Goal: Transaction & Acquisition: Purchase product/service

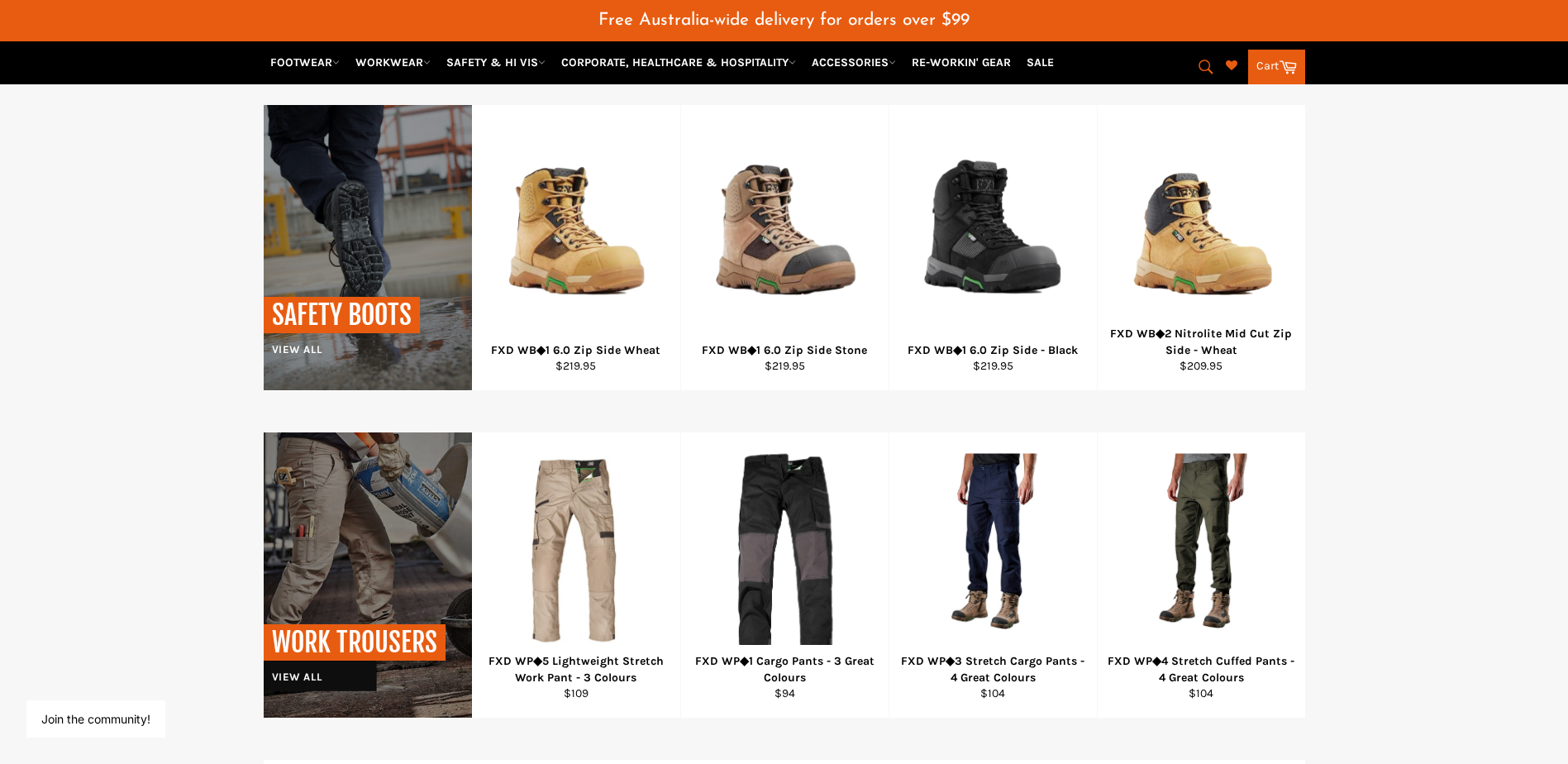
scroll to position [1281, 0]
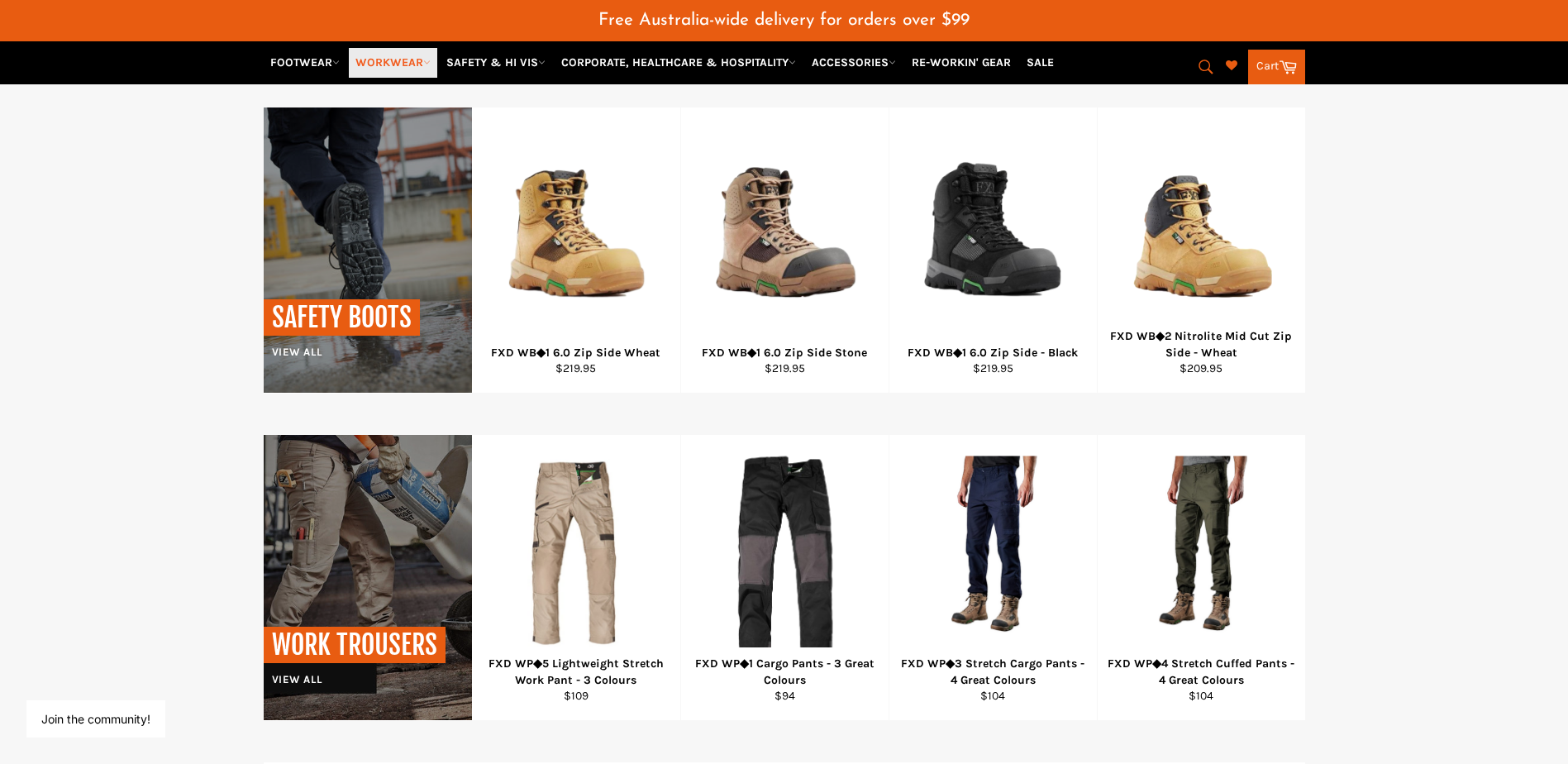
click at [385, 59] on link "WORKWEAR" at bounding box center [393, 63] width 89 height 29
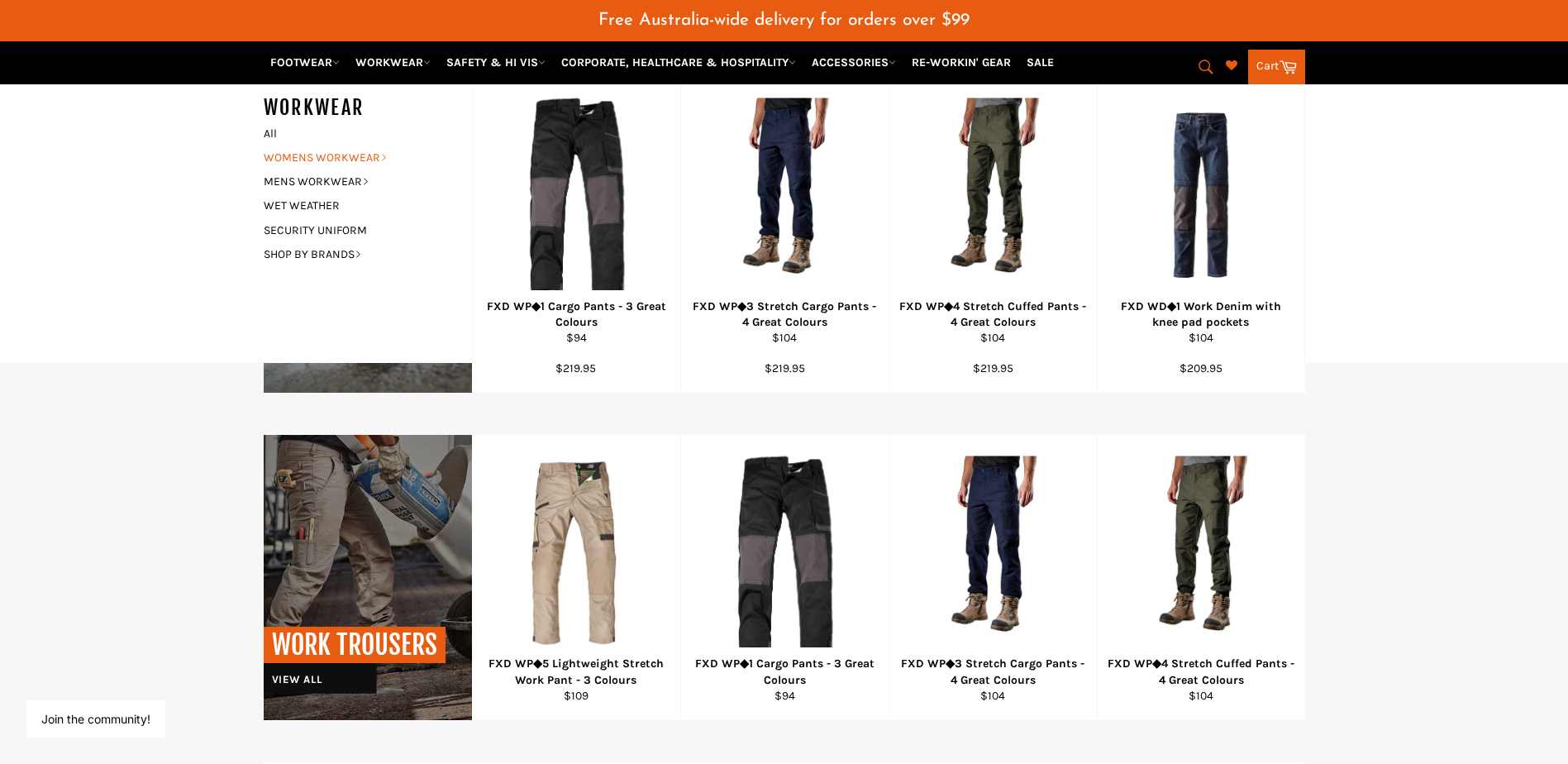
click at [346, 153] on link "WOMENS WORKWEAR" at bounding box center [355, 157] width 200 height 24
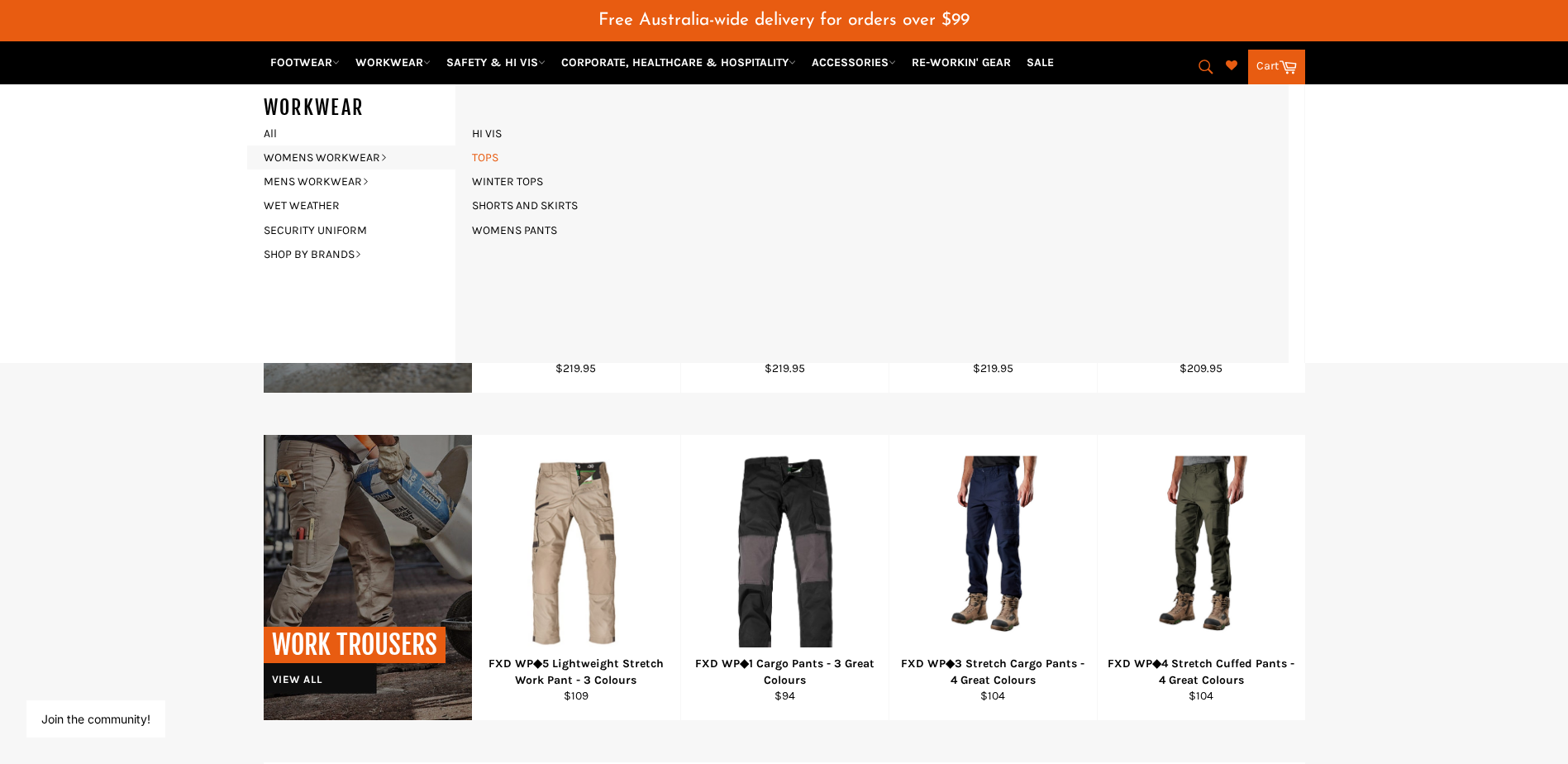
click at [486, 157] on link "TOPS" at bounding box center [485, 157] width 43 height 24
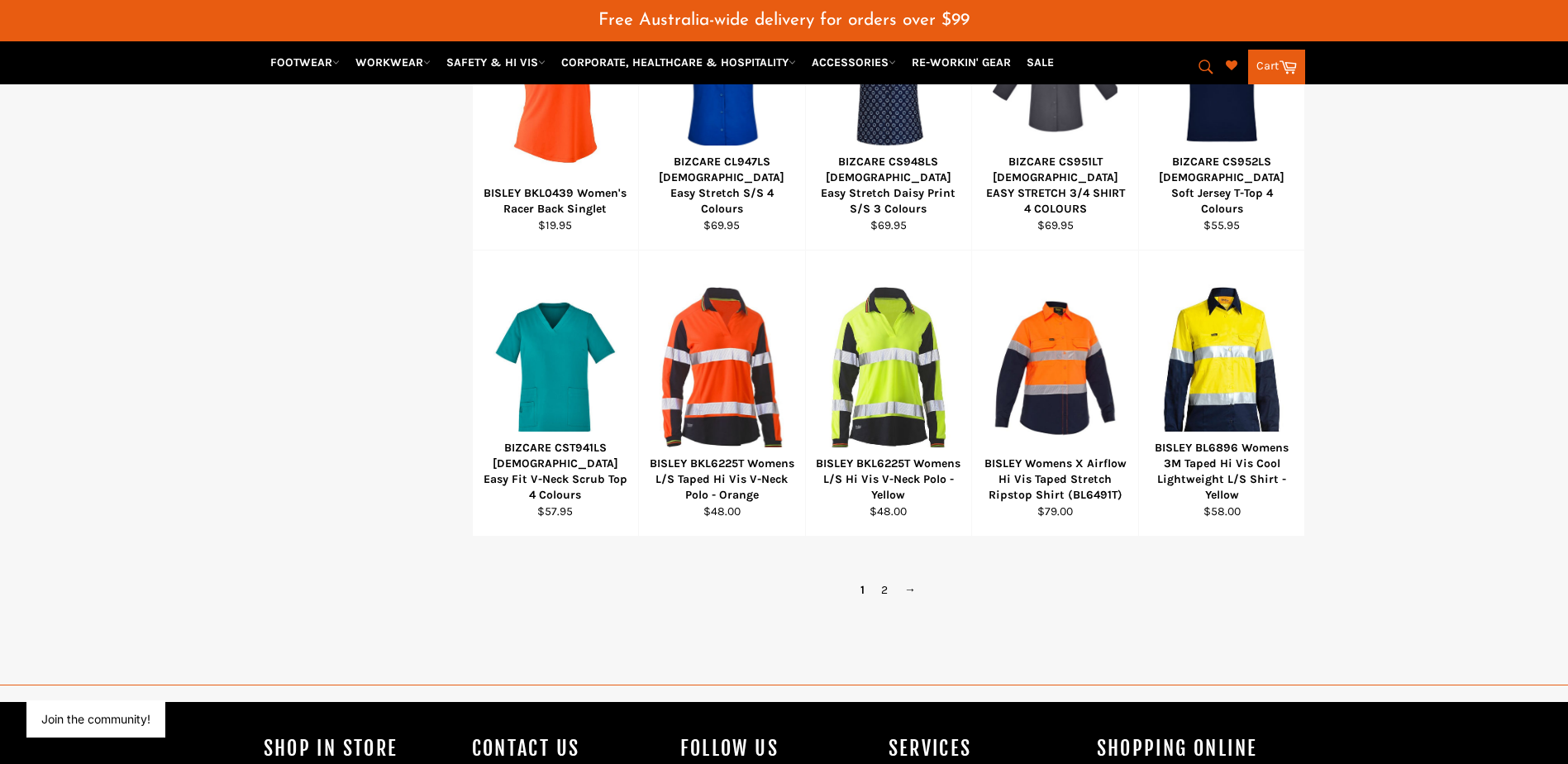
scroll to position [1240, 0]
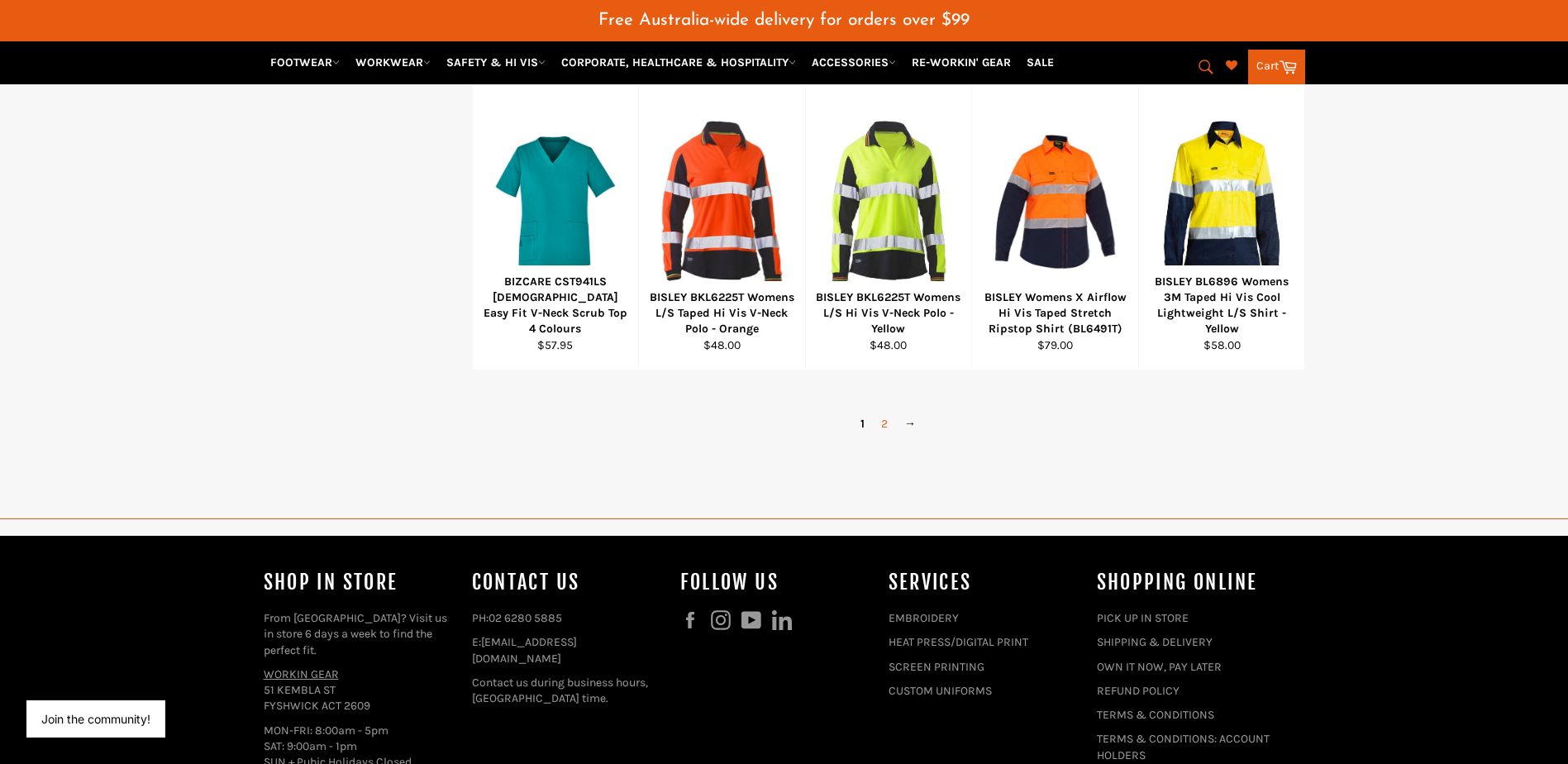
click at [883, 424] on link "2" at bounding box center [884, 423] width 23 height 24
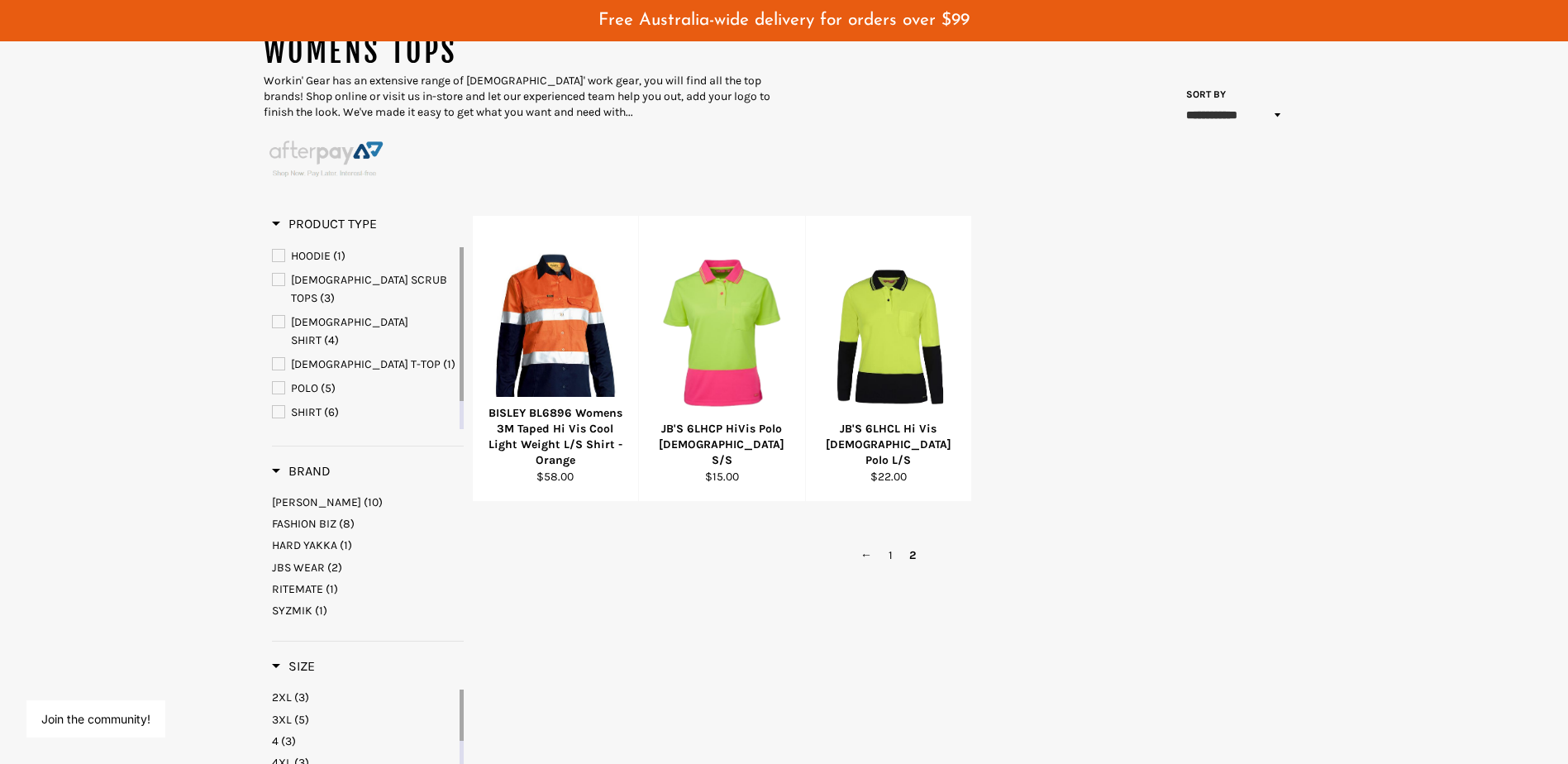
scroll to position [177, 0]
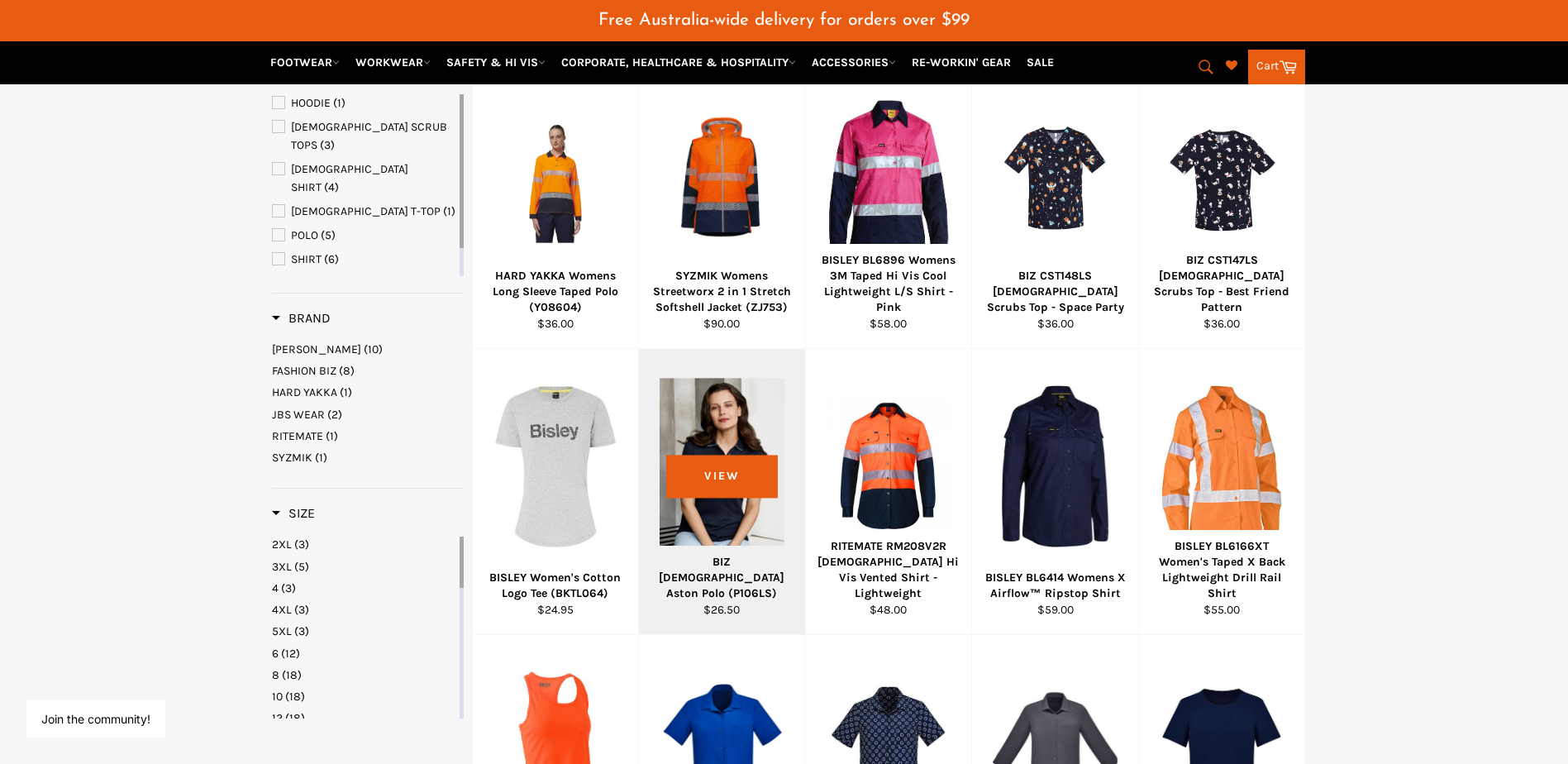
scroll to position [425, 0]
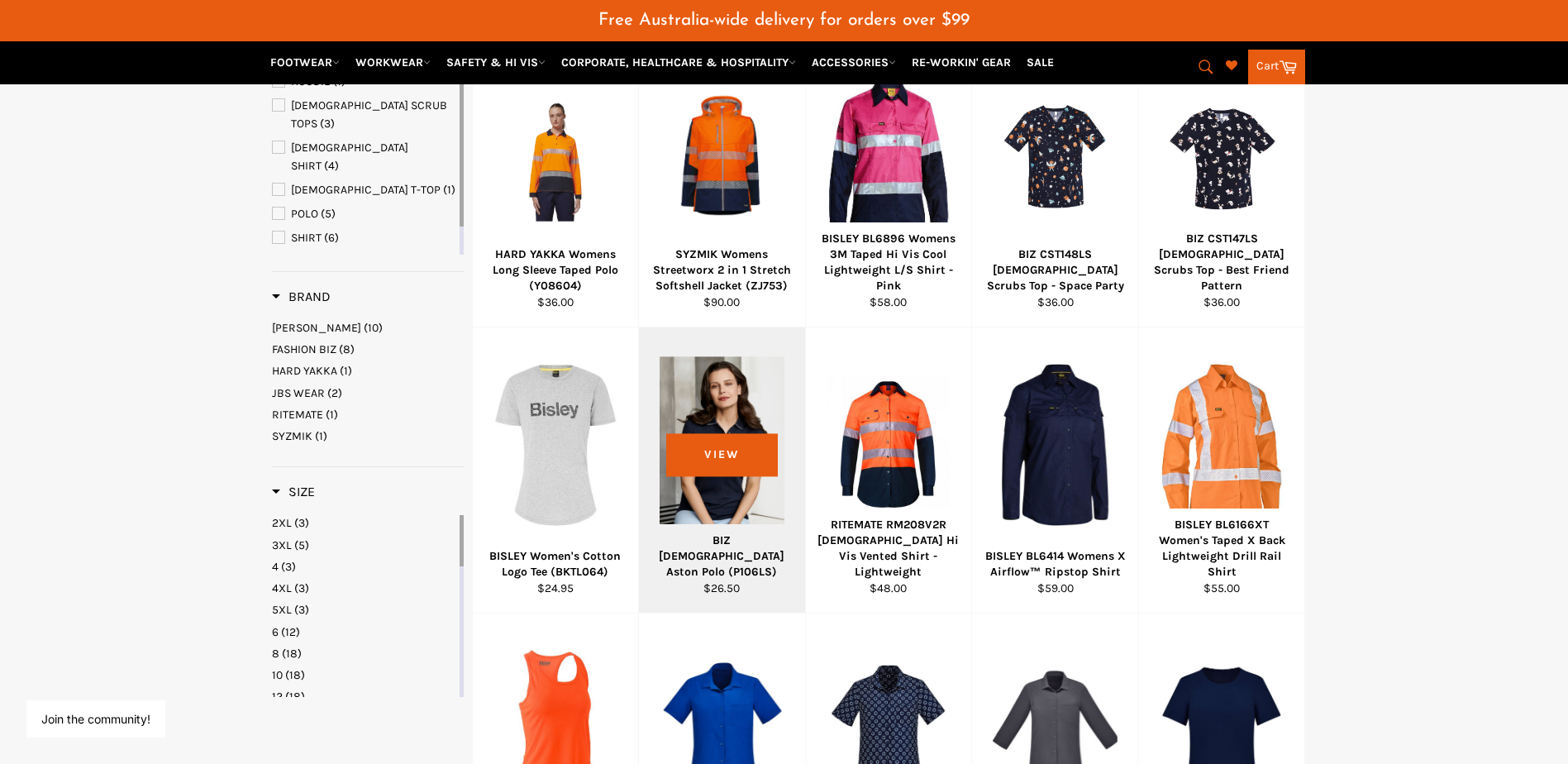
click at [747, 556] on div "BIZ [DEMOGRAPHIC_DATA] Aston Polo (P106LS)" at bounding box center [722, 556] width 146 height 48
